Goal: Information Seeking & Learning: Learn about a topic

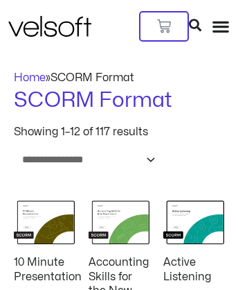
click at [119, 273] on h2 "Accounting Skills for the New Supervisor" at bounding box center [119, 284] width 61 height 58
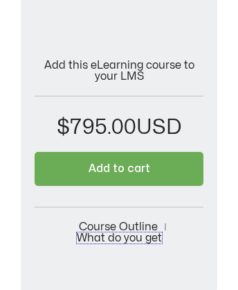
scroll to position [0, 0]
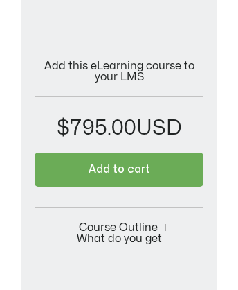
scroll to position [421, 0]
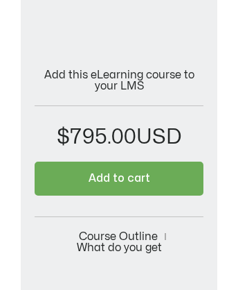
scroll to position [421, 0]
